Goal: Task Accomplishment & Management: Use online tool/utility

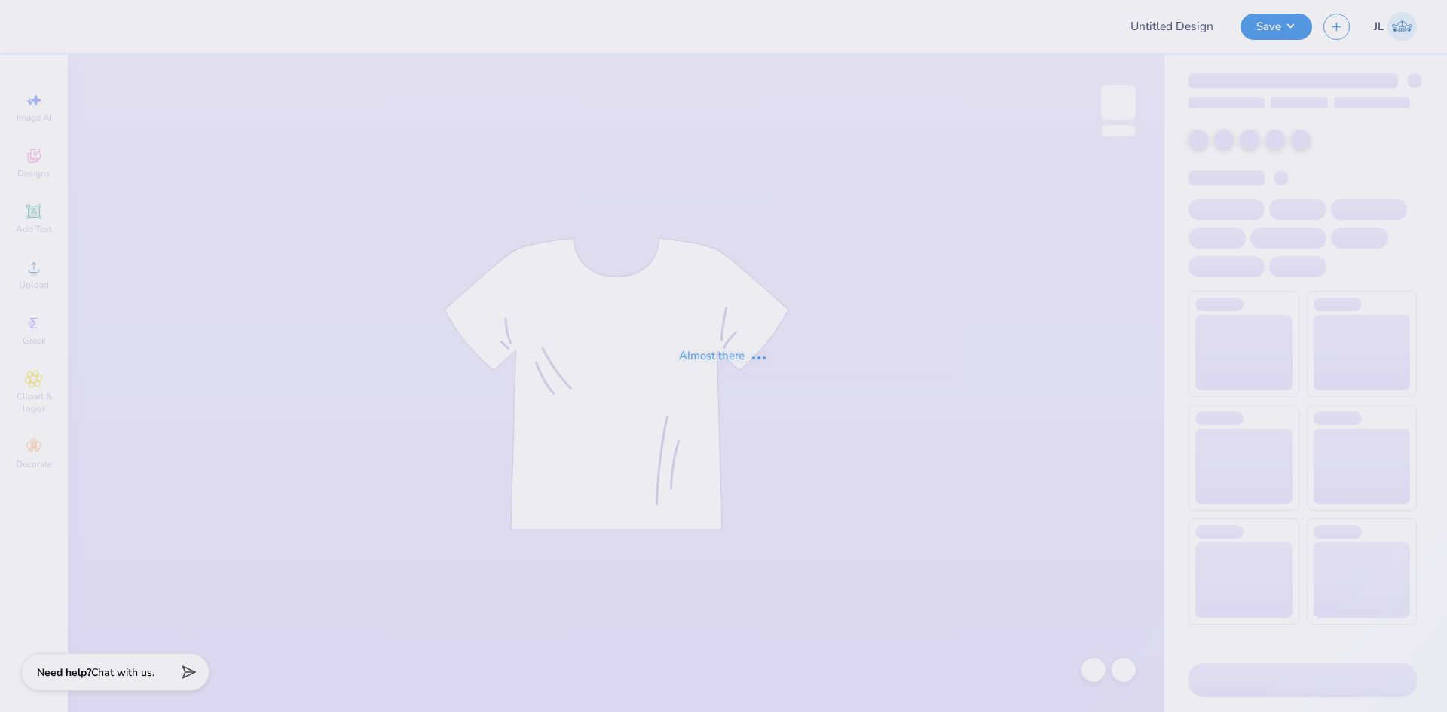
type input "IU vs Purdue game graphic 1"
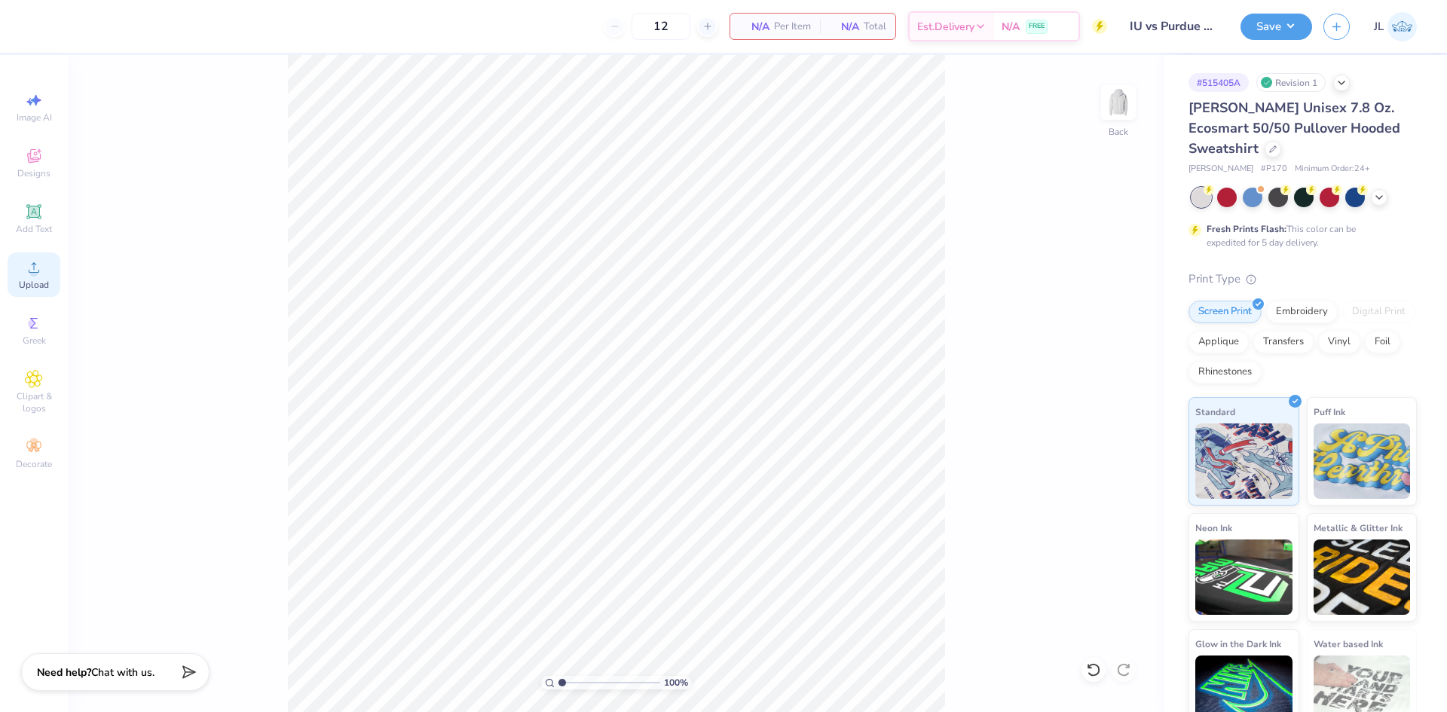
click at [29, 271] on icon at bounding box center [34, 267] width 11 height 11
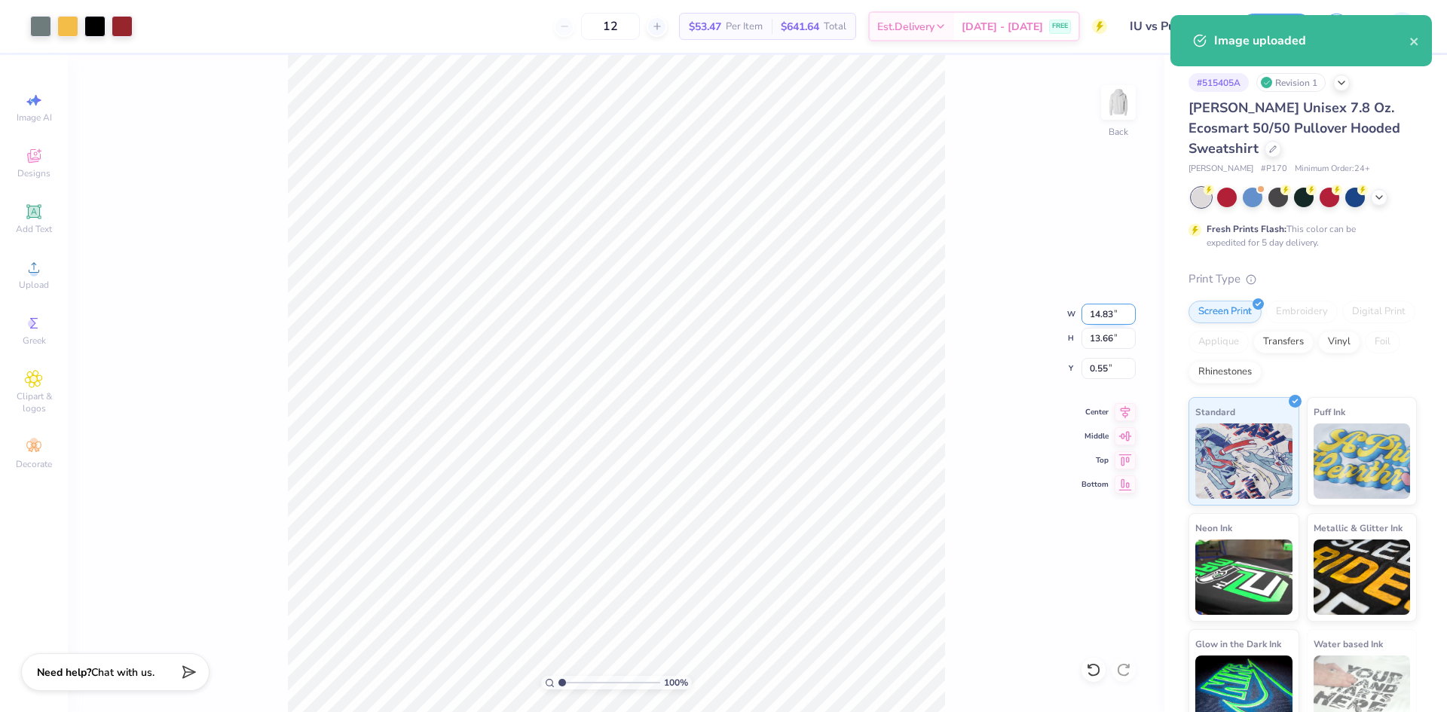
click at [1095, 319] on input "14.83" at bounding box center [1108, 314] width 54 height 21
type input "12.00"
type input "11.06"
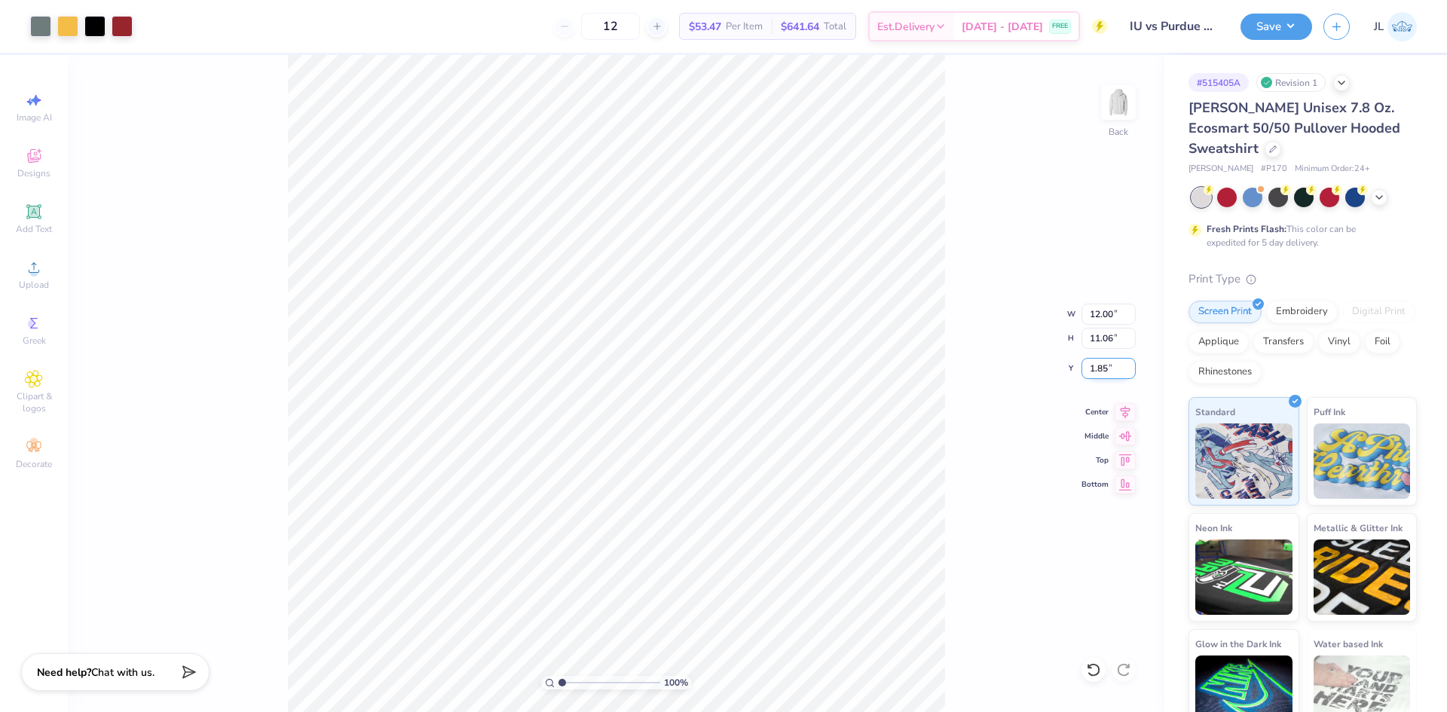
click at [1099, 374] on input "1.85" at bounding box center [1108, 368] width 54 height 21
click at [1099, 373] on input "1.85" at bounding box center [1108, 368] width 54 height 21
type input "3.00"
click at [1093, 323] on input "12.00" at bounding box center [1108, 314] width 54 height 21
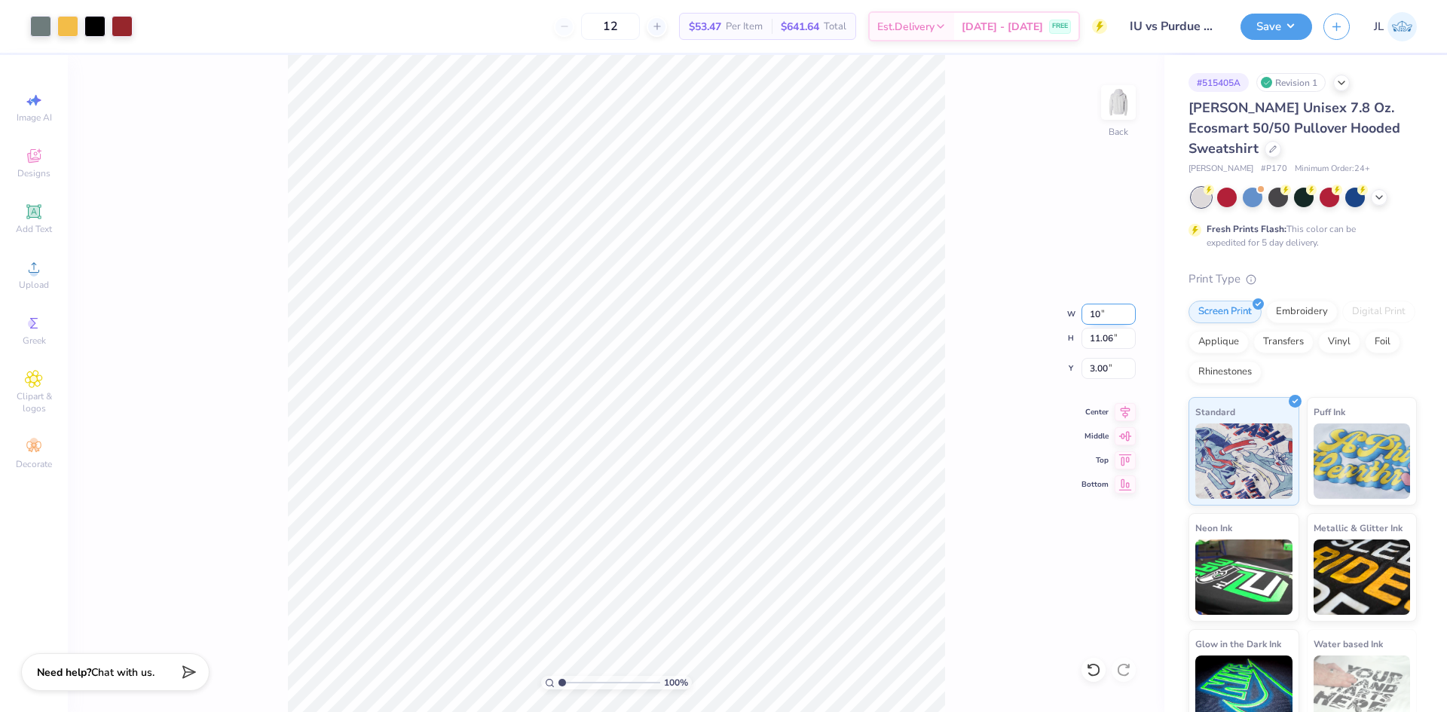
type input "10.00"
type input "9.21"
type input "3.92"
click at [1096, 317] on input "10.00" at bounding box center [1108, 314] width 54 height 21
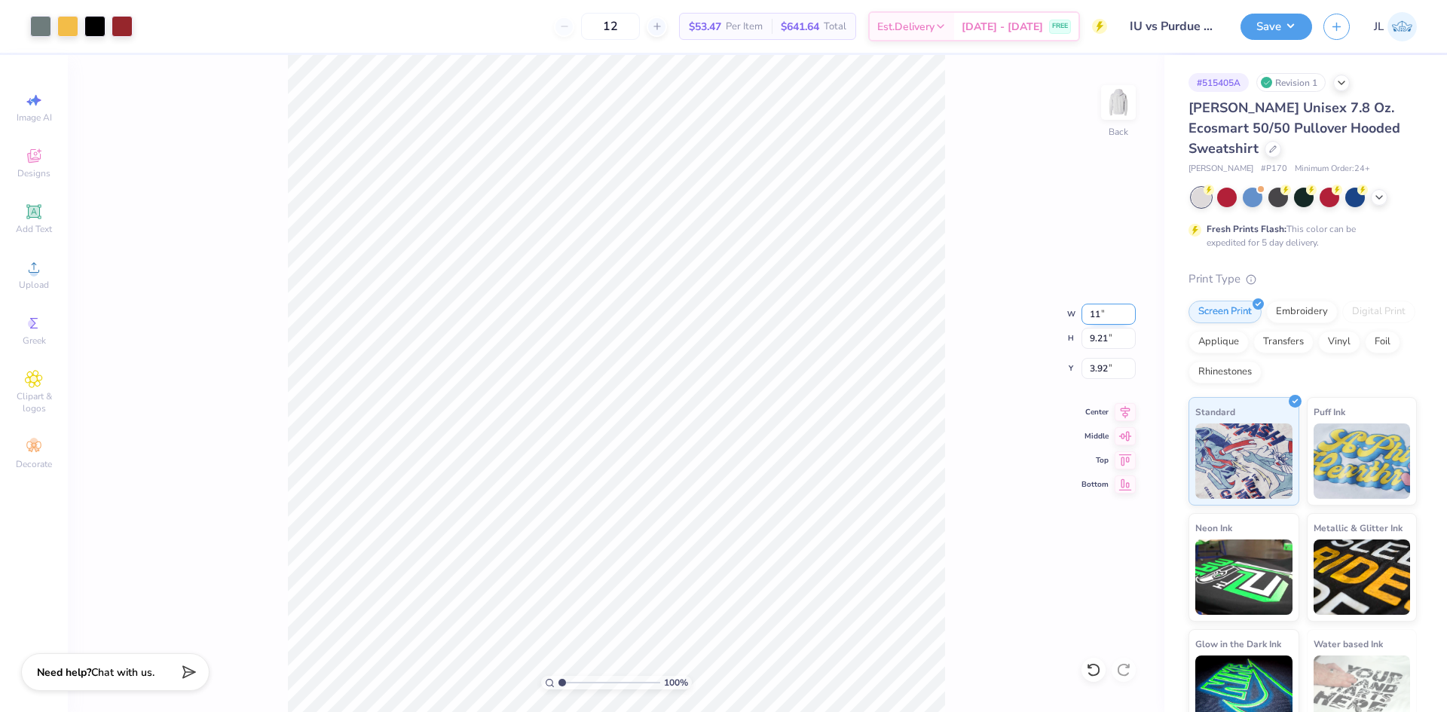
type input "11.00"
type input "10.14"
click at [1094, 367] on input "3.46" at bounding box center [1108, 368] width 54 height 21
type input "3.00"
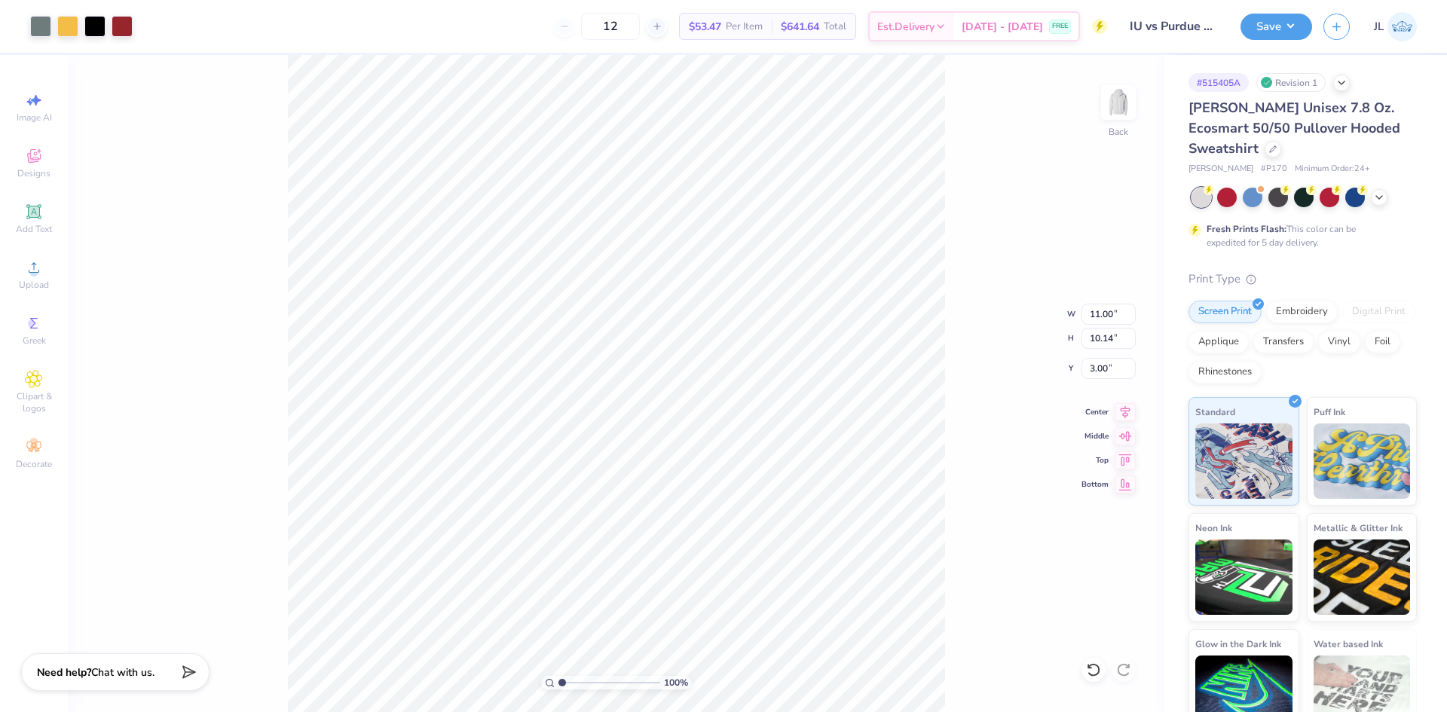
click at [1010, 367] on div "100 % Back W 11.00 11.00 " H 10.14 10.14 " Y 3.00 3.00 " Center Middle Top Bott…" at bounding box center [616, 383] width 1096 height 657
click at [1101, 316] on input "11.00" at bounding box center [1108, 314] width 54 height 21
click at [1099, 314] on input "11100" at bounding box center [1108, 314] width 54 height 21
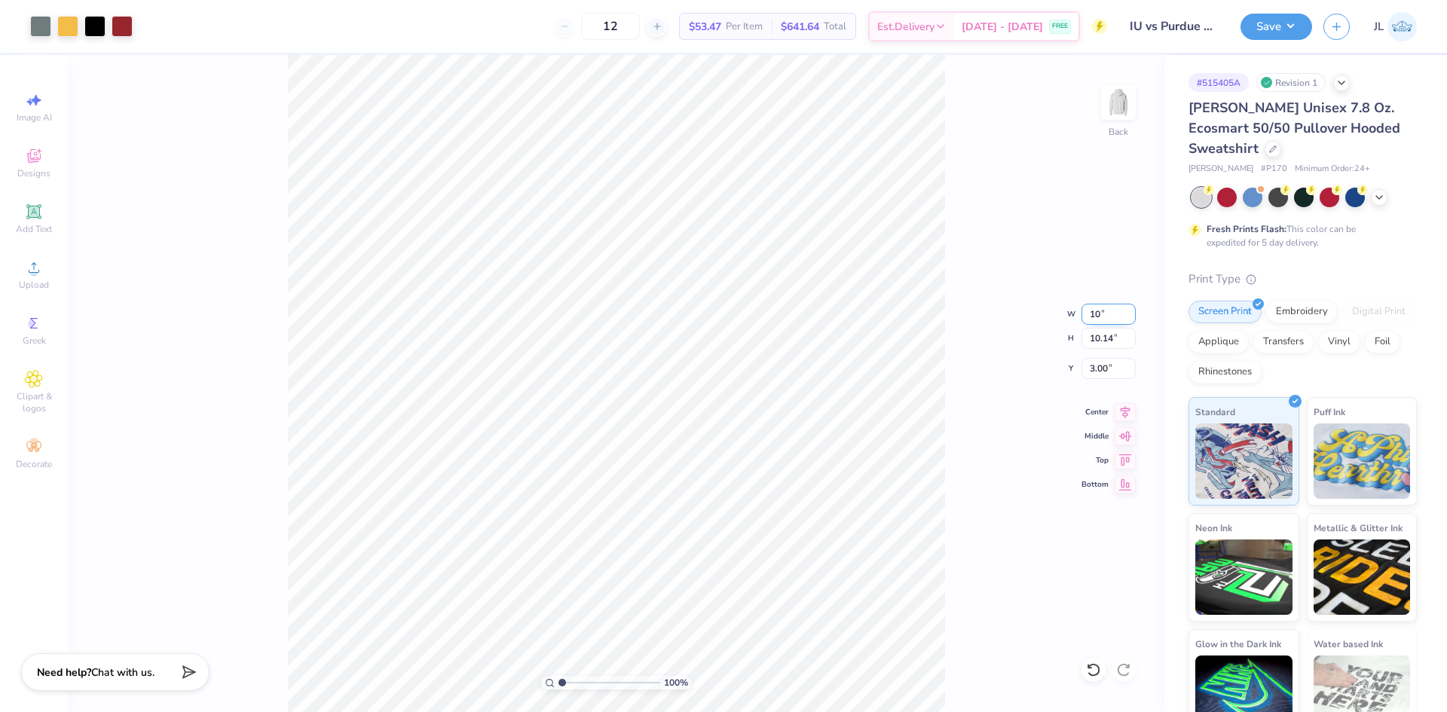
type input "10.00"
type input "9.21"
click at [1096, 367] on input "3.46" at bounding box center [1108, 368] width 54 height 21
type input "3.00"
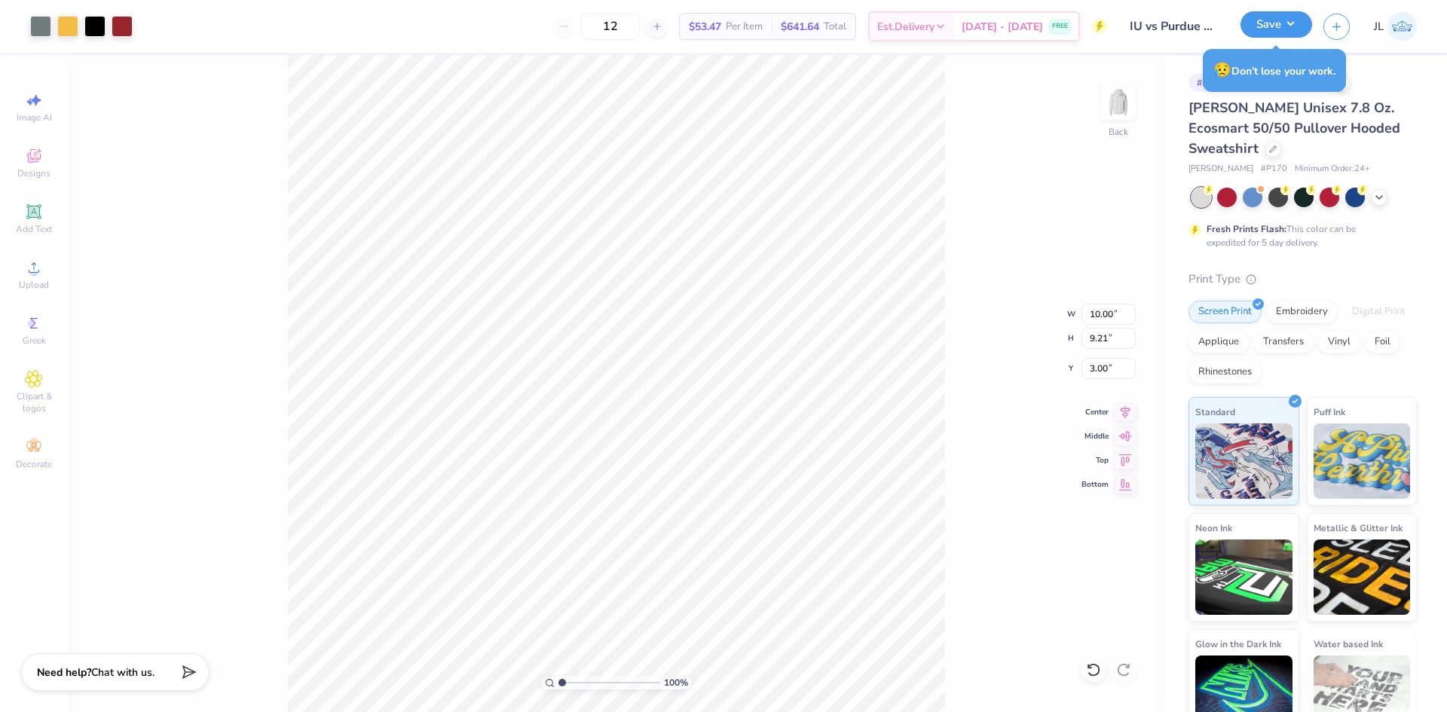
click at [1286, 28] on button "Save" at bounding box center [1276, 24] width 72 height 26
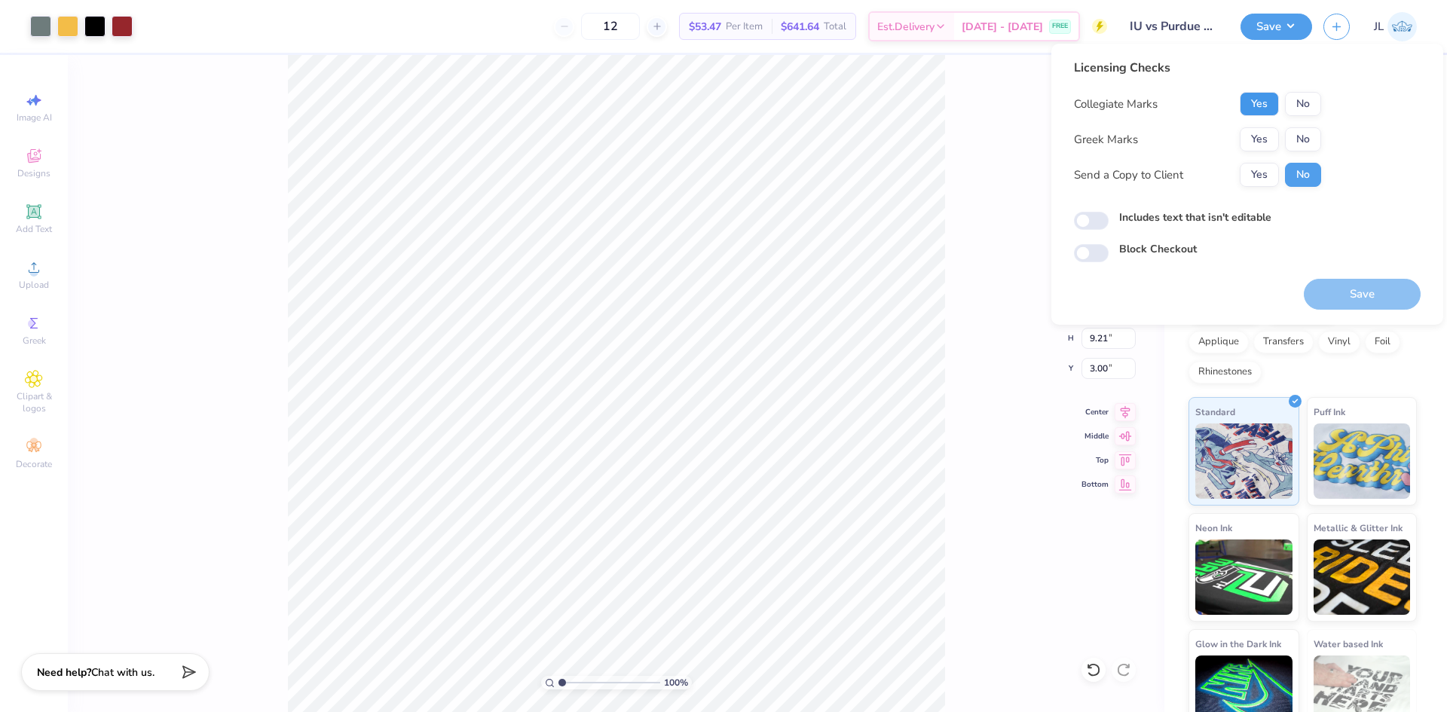
click at [1268, 103] on button "Yes" at bounding box center [1259, 104] width 39 height 24
click at [1303, 133] on button "No" at bounding box center [1303, 139] width 36 height 24
click at [1262, 173] on button "Yes" at bounding box center [1259, 175] width 39 height 24
click at [1346, 295] on button "Save" at bounding box center [1362, 294] width 117 height 31
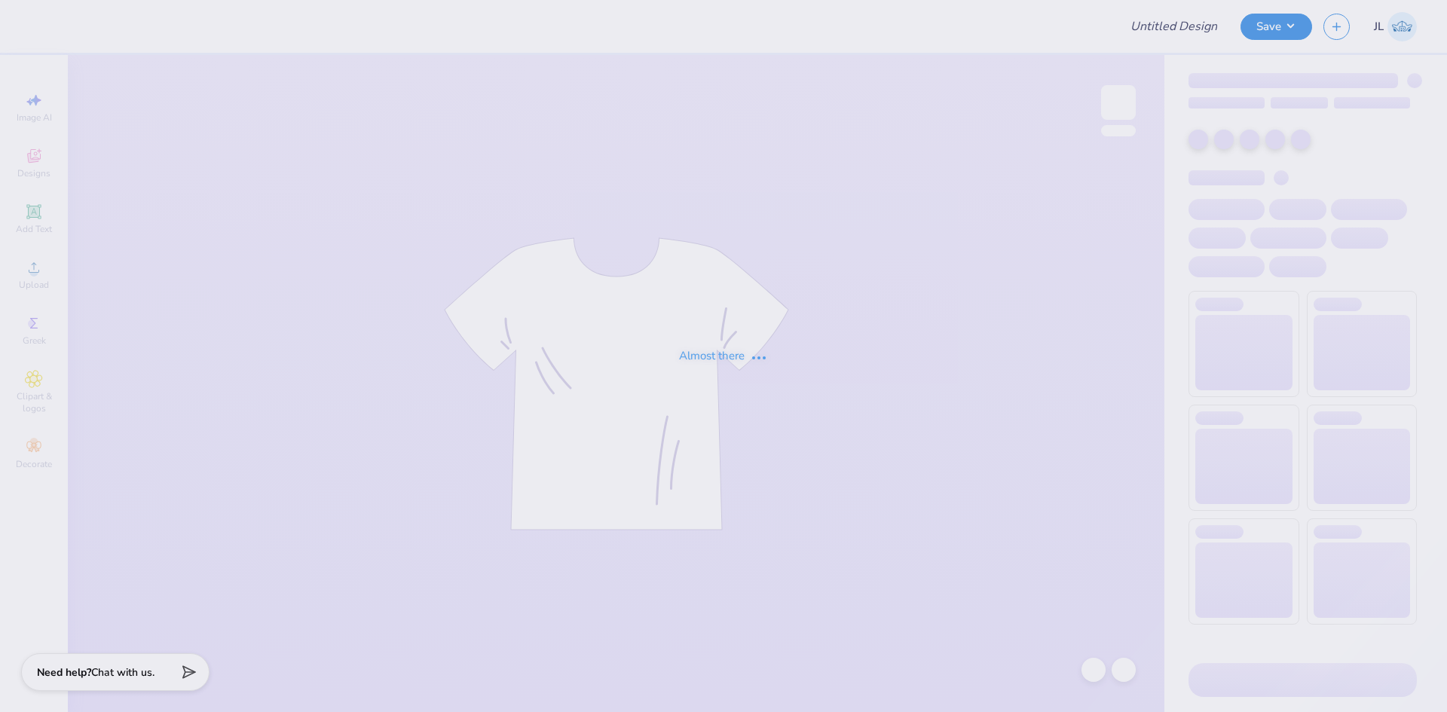
type input "Sigma Chi Beach/Parents Weekend"
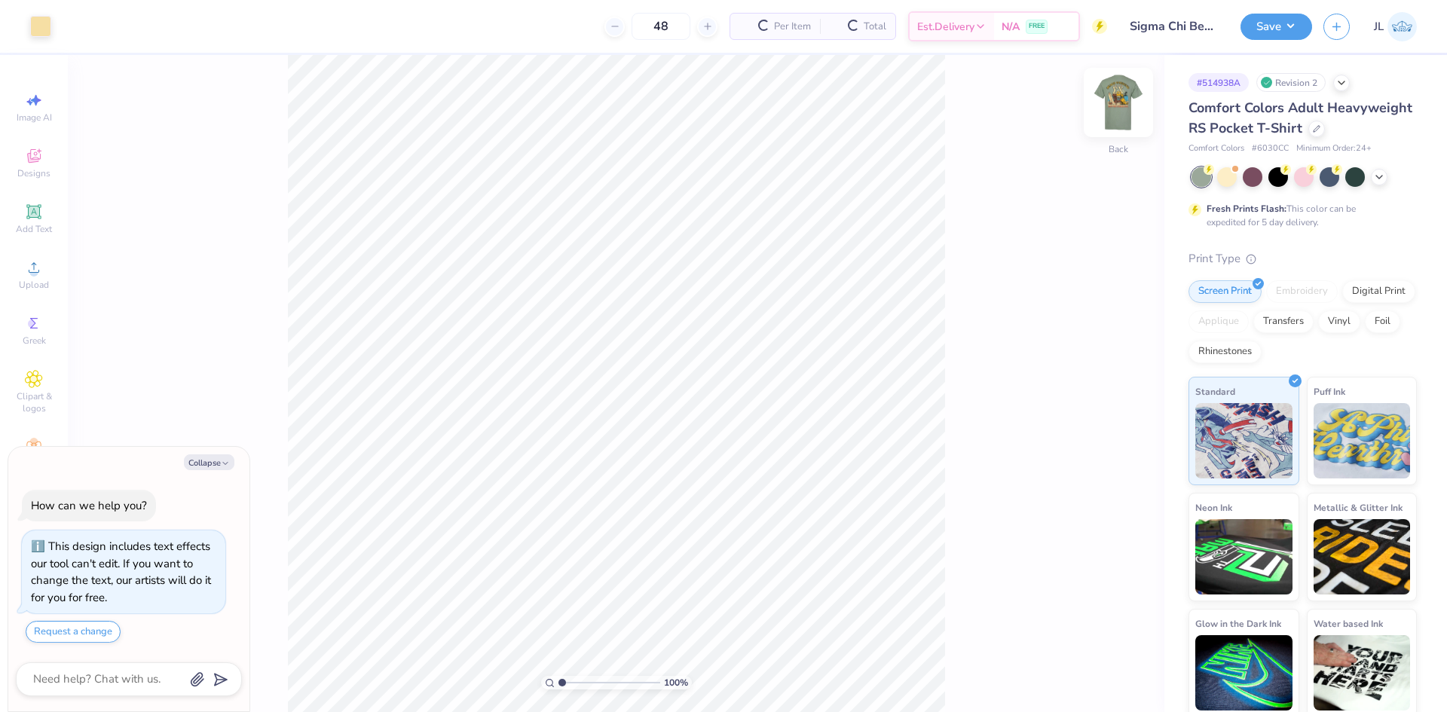
click at [1112, 118] on img at bounding box center [1118, 102] width 60 height 60
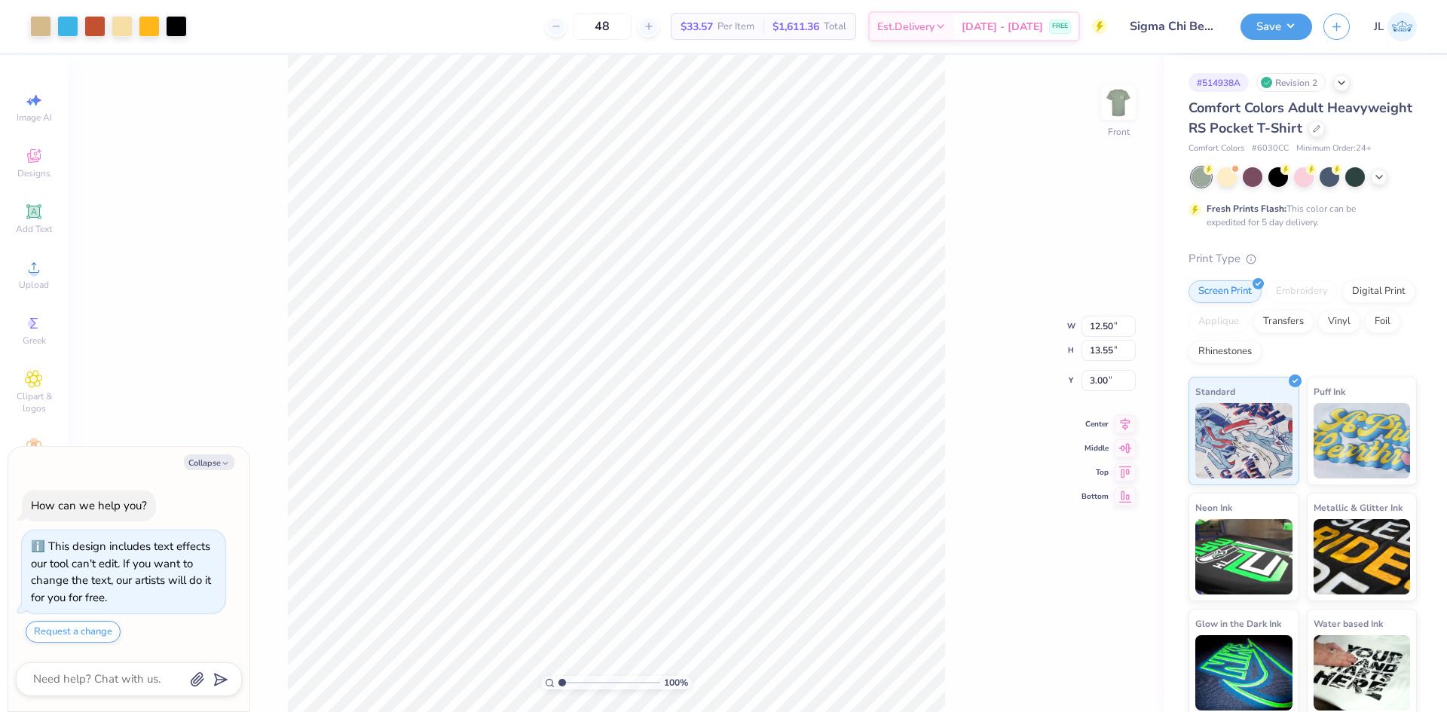
type textarea "x"
type input "0.68"
type input "0.72"
type input "10.81"
click at [656, 455] on li "Download vector" at bounding box center [641, 458] width 118 height 29
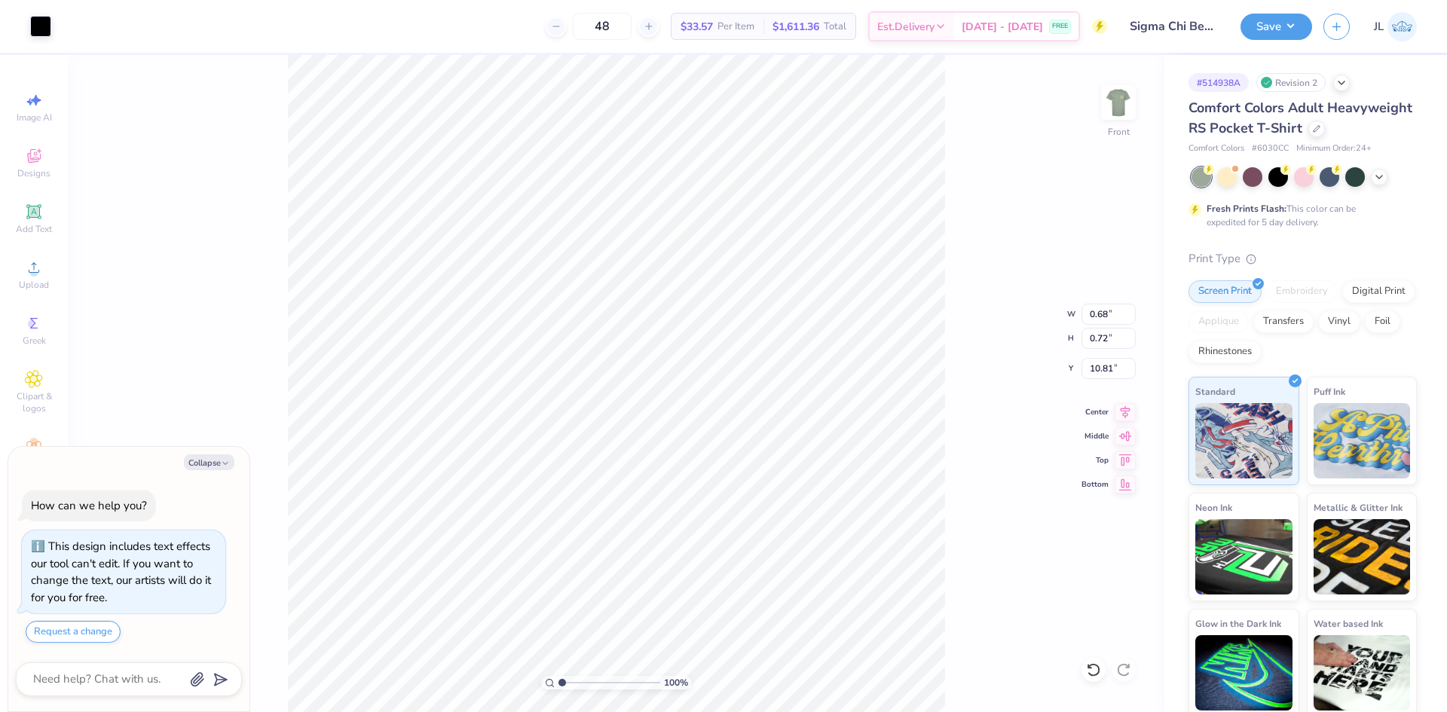
type textarea "x"
type input "11.19"
click at [658, 496] on li "Group" at bounding box center [664, 498] width 118 height 29
type textarea "x"
